Goal: Task Accomplishment & Management: Use online tool/utility

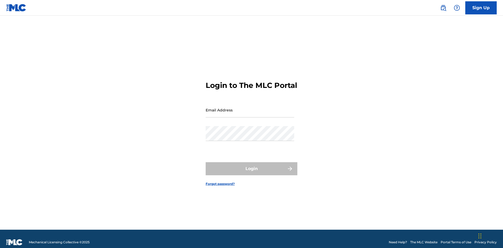
scroll to position [7, 0]
click at [250, 108] on input "Email Address" at bounding box center [250, 110] width 89 height 15
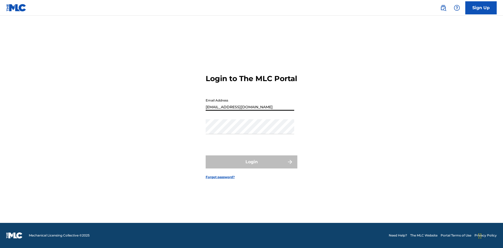
type input "[EMAIL_ADDRESS][DOMAIN_NAME]"
click at [252, 167] on button "Login" at bounding box center [252, 162] width 92 height 13
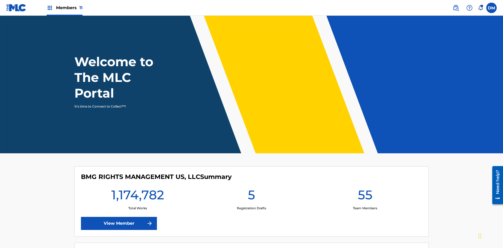
click at [64, 8] on span "Members 11" at bounding box center [69, 8] width 26 height 6
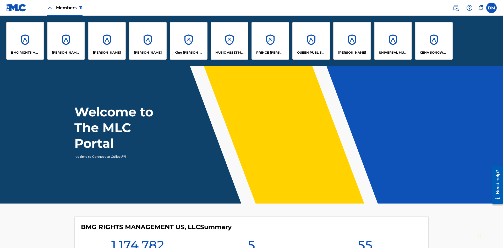
click at [434, 53] on p "XENA SONGWRITER" at bounding box center [434, 52] width 29 height 5
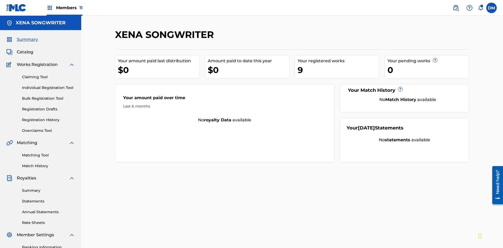
click at [48, 128] on link "Overclaims Tool" at bounding box center [48, 131] width 53 height 6
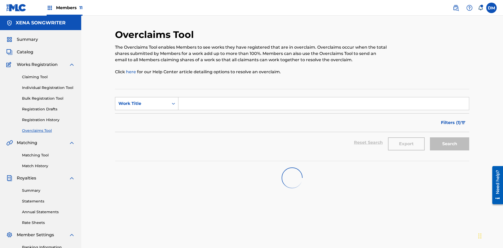
click at [142, 101] on div "Work Title" at bounding box center [141, 104] width 47 height 6
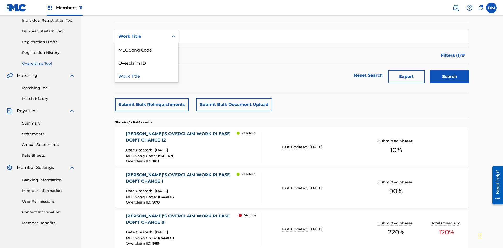
click at [147, 76] on div "Work Title" at bounding box center [146, 75] width 63 height 13
click at [324, 38] on input "Search Form" at bounding box center [323, 36] width 291 height 13
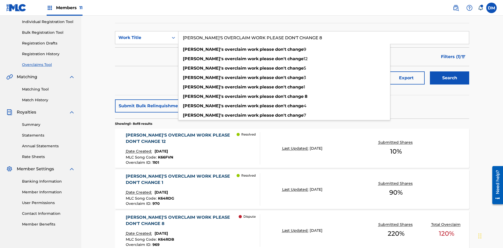
type input "[PERSON_NAME]'S OVERCLAIM WORK PLEASE DON'T CHANGE 8"
click at [450, 72] on button "Search" at bounding box center [449, 78] width 39 height 13
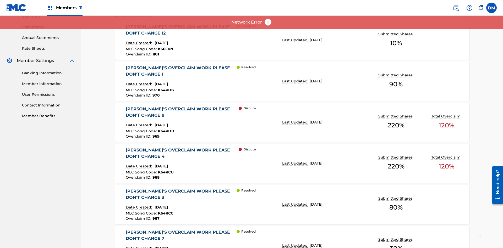
scroll to position [257, 0]
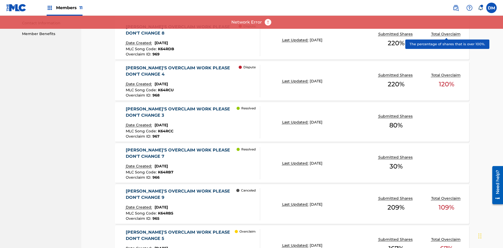
click at [165, 47] on span "K64RDB" at bounding box center [166, 49] width 16 height 5
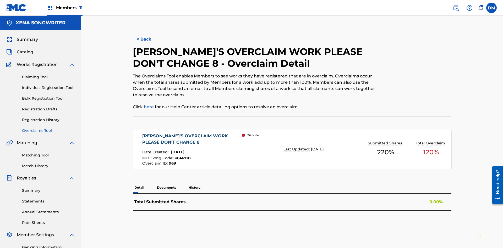
scroll to position [76, 0]
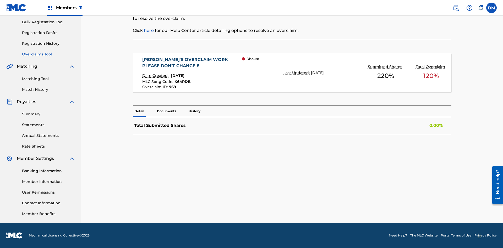
click at [182, 82] on span "K64RDB" at bounding box center [182, 81] width 16 height 5
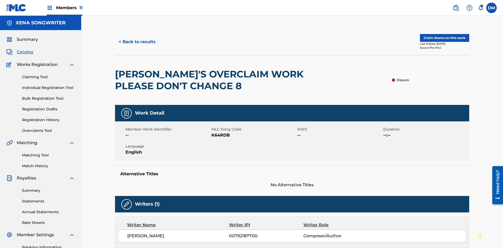
click at [137, 38] on button "< Back to results" at bounding box center [137, 41] width 44 height 13
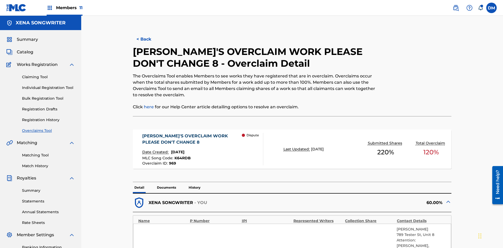
click at [148, 38] on button "< Back" at bounding box center [148, 39] width 31 height 13
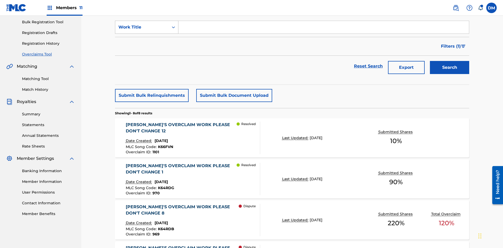
click at [142, 30] on div "Work Title" at bounding box center [141, 27] width 47 height 6
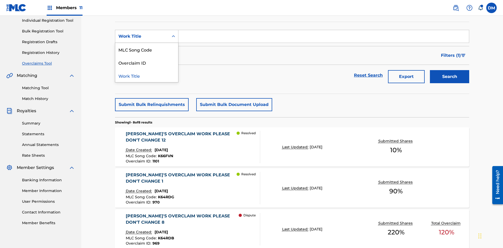
click at [147, 63] on div "Overclaim ID" at bounding box center [146, 62] width 63 height 13
click at [324, 38] on input "Search Form" at bounding box center [323, 36] width 291 height 13
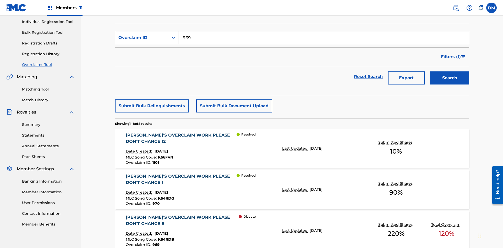
type input "969"
click at [450, 72] on button "Search" at bounding box center [449, 78] width 39 height 13
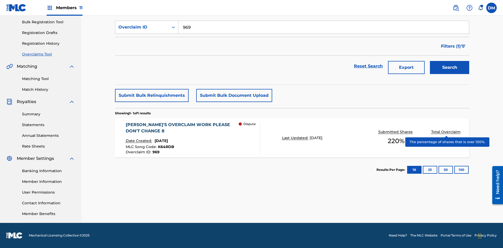
click at [165, 147] on span "K64RDB" at bounding box center [166, 147] width 16 height 5
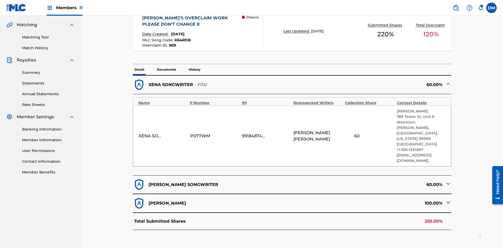
scroll to position [115, 0]
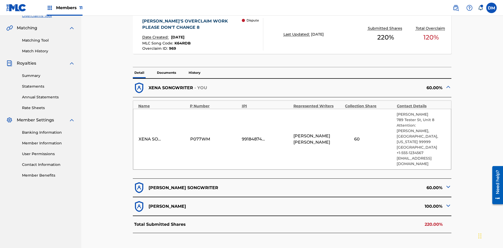
click at [182, 41] on span "K64RDB" at bounding box center [182, 43] width 16 height 5
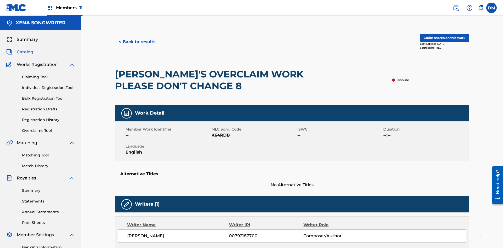
click at [137, 38] on button "< Back to results" at bounding box center [137, 41] width 44 height 13
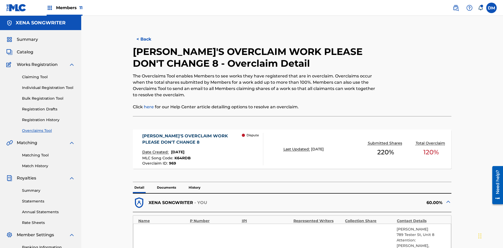
scroll to position [76, 0]
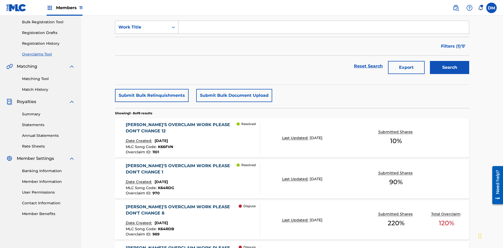
click at [142, 30] on div "Work Title" at bounding box center [141, 27] width 47 height 6
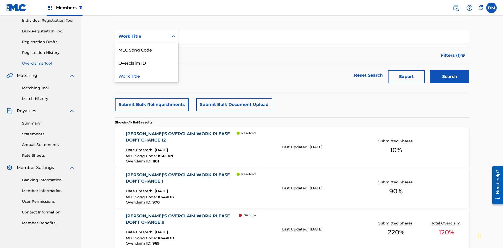
click at [147, 50] on div "MLC Song Code" at bounding box center [146, 49] width 63 height 13
click at [324, 38] on input "Search Form" at bounding box center [323, 36] width 291 height 13
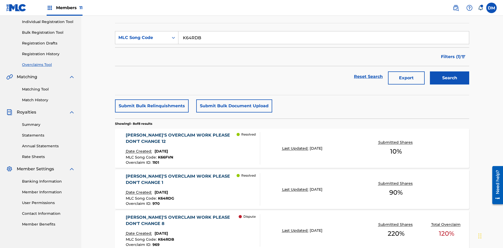
type input "K64RDB"
click at [450, 72] on button "Search" at bounding box center [449, 78] width 39 height 13
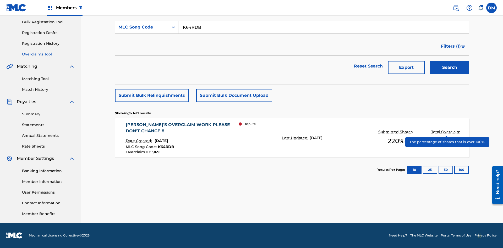
click at [165, 147] on span "K64RDB" at bounding box center [166, 147] width 16 height 5
